Goal: Obtain resource: Obtain resource

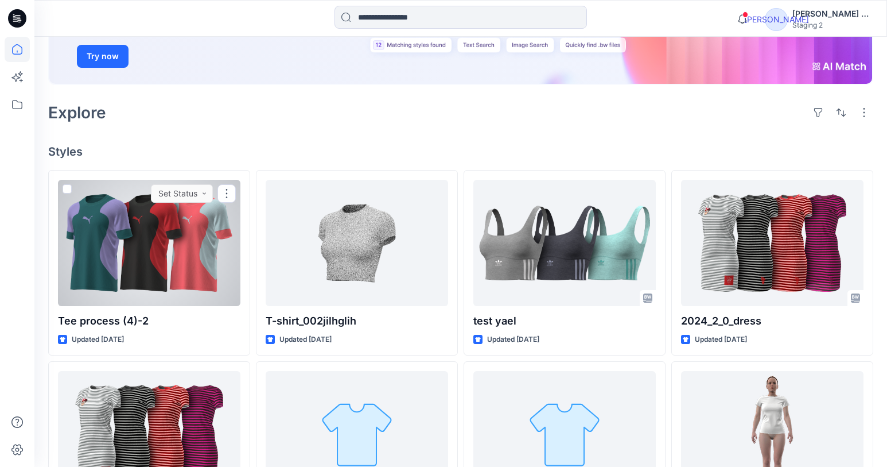
scroll to position [201, 0]
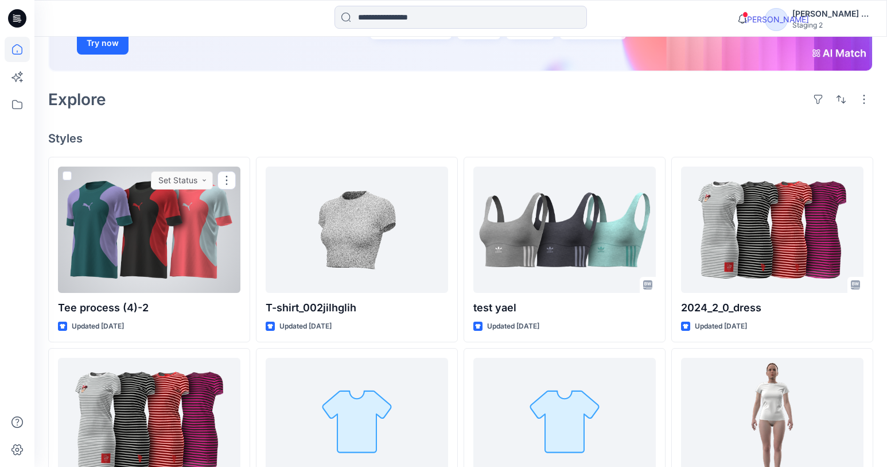
click at [230, 183] on icon at bounding box center [226, 180] width 9 height 9
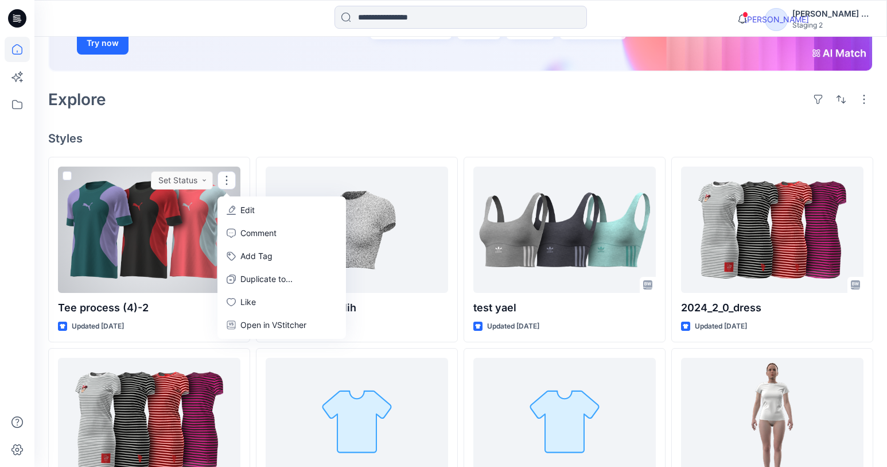
click at [156, 259] on div at bounding box center [149, 229] width 182 height 126
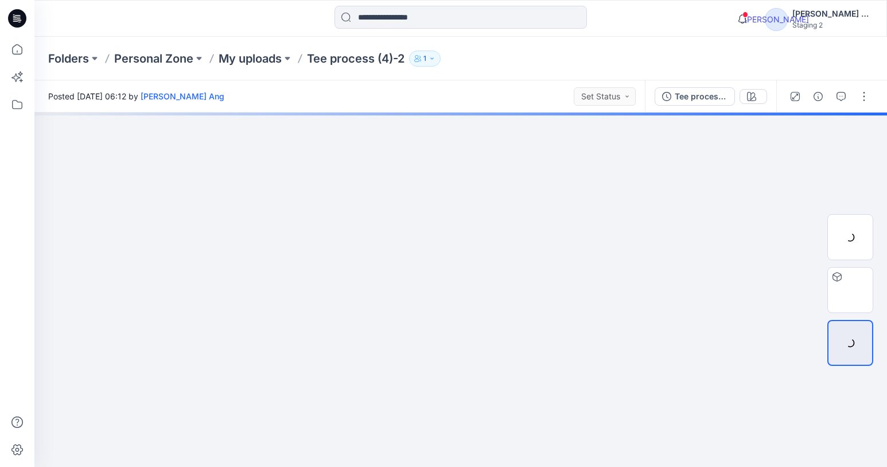
click at [864, 99] on icon "button" at bounding box center [864, 96] width 9 height 9
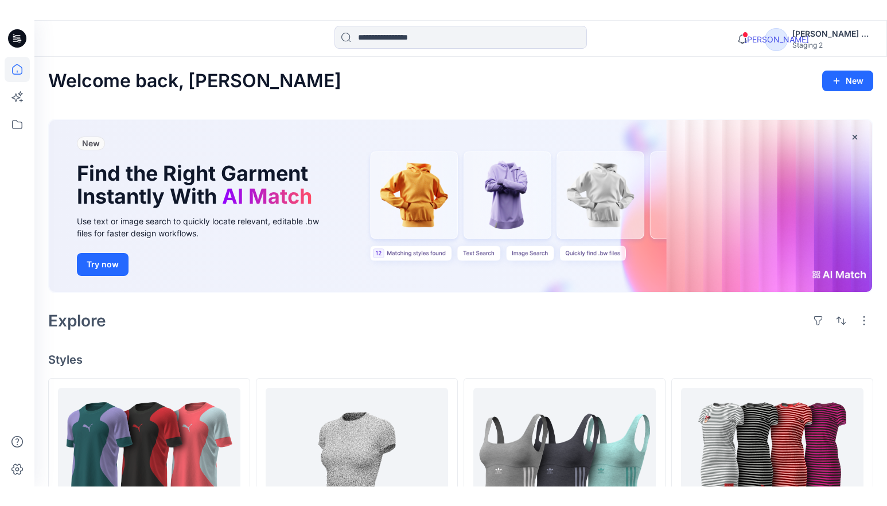
scroll to position [201, 0]
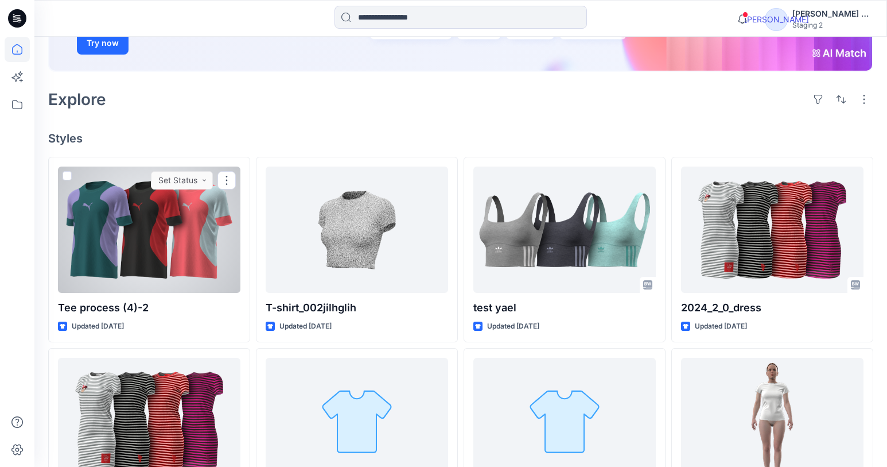
click at [225, 179] on icon at bounding box center [226, 180] width 9 height 9
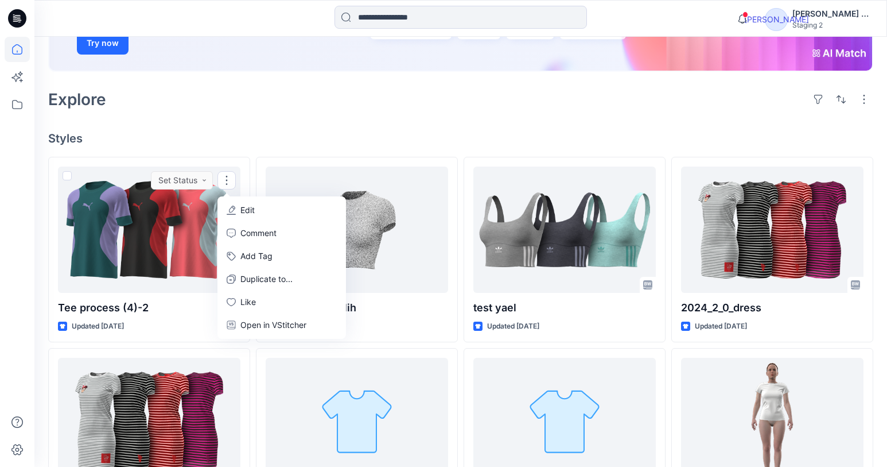
click at [279, 327] on p "Open in VStitcher" at bounding box center [273, 325] width 66 height 14
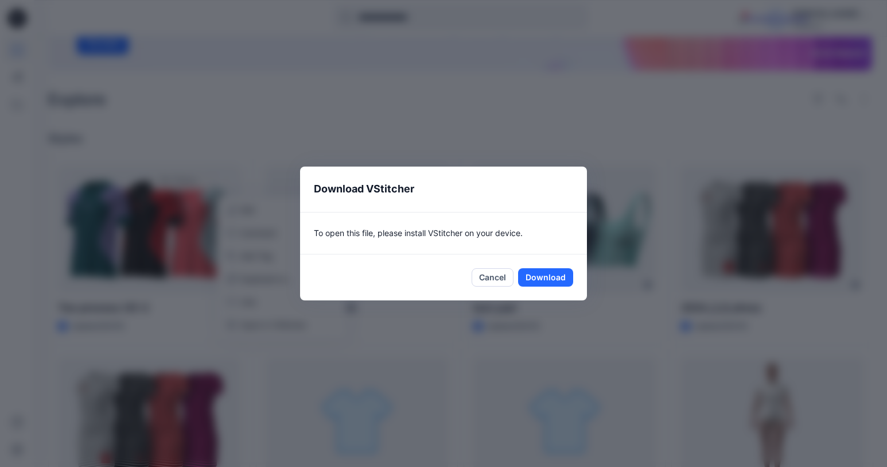
click at [506, 278] on button "Cancel" at bounding box center [493, 277] width 42 height 18
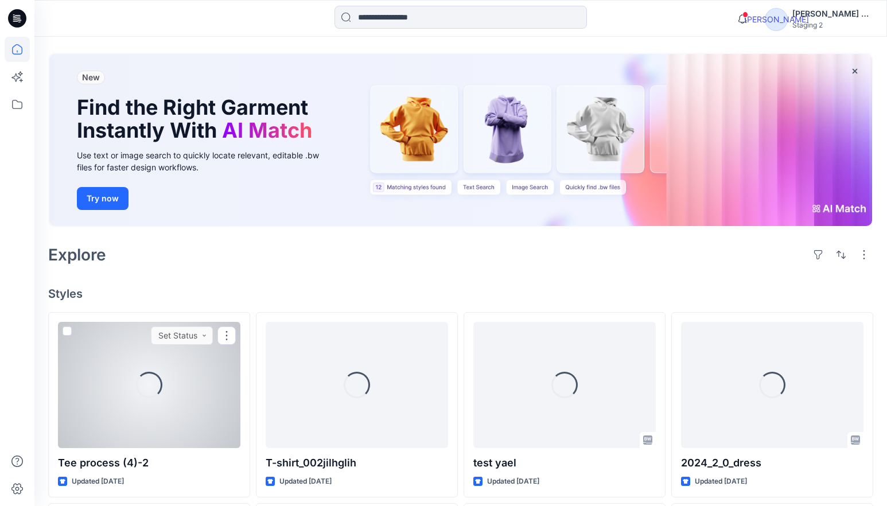
scroll to position [80, 0]
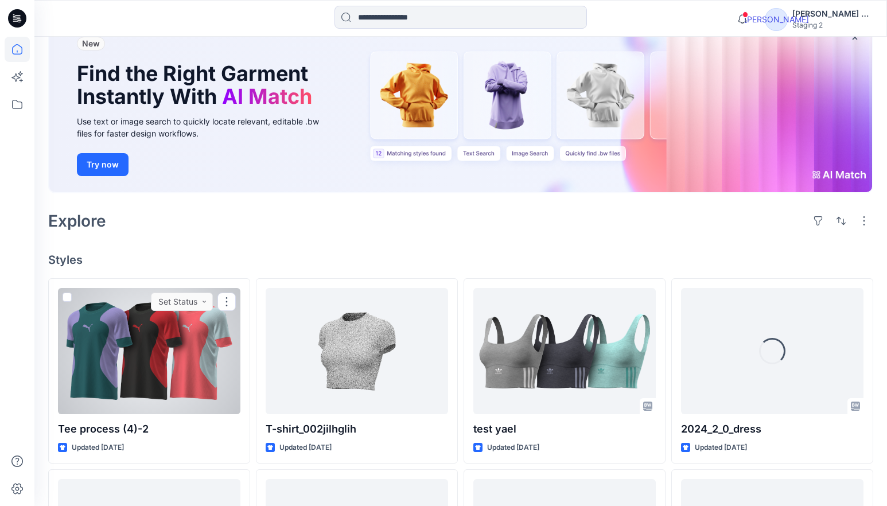
click at [229, 300] on icon at bounding box center [226, 301] width 9 height 9
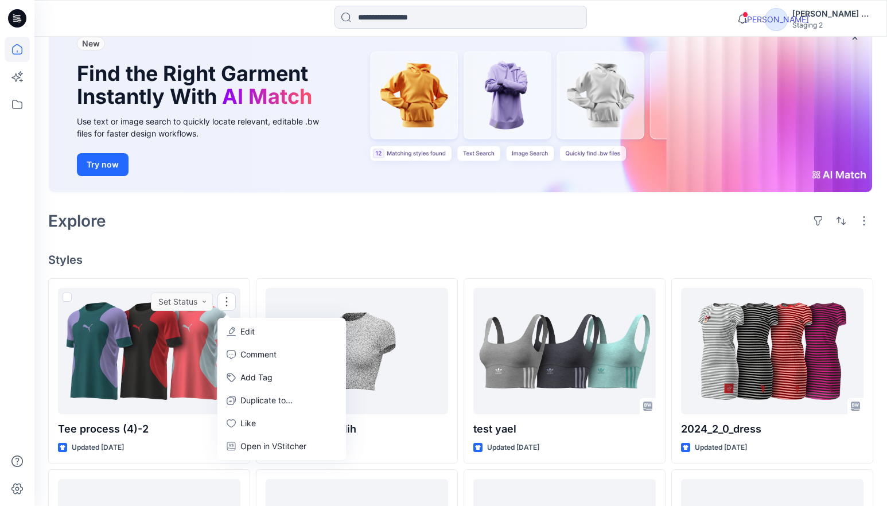
click at [268, 452] on p "Open in VStitcher" at bounding box center [273, 447] width 66 height 14
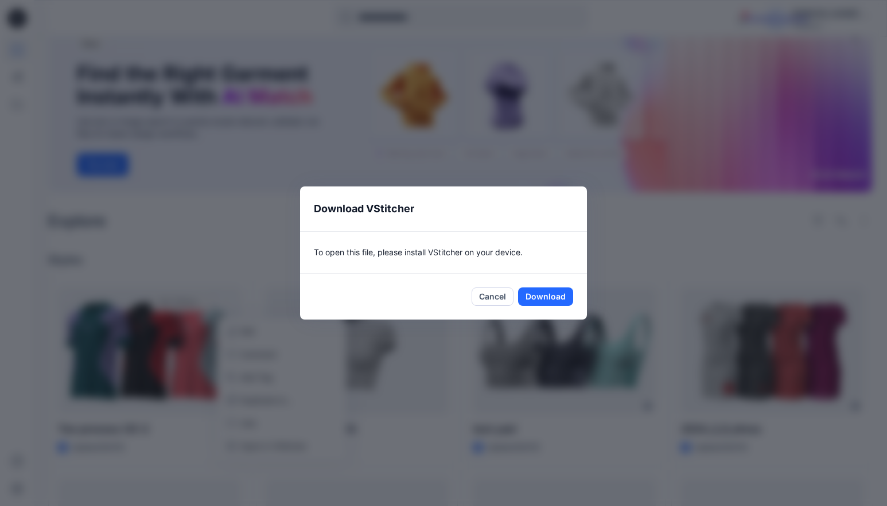
click at [501, 297] on button "Cancel" at bounding box center [493, 296] width 42 height 18
